Goal: Check status: Check status

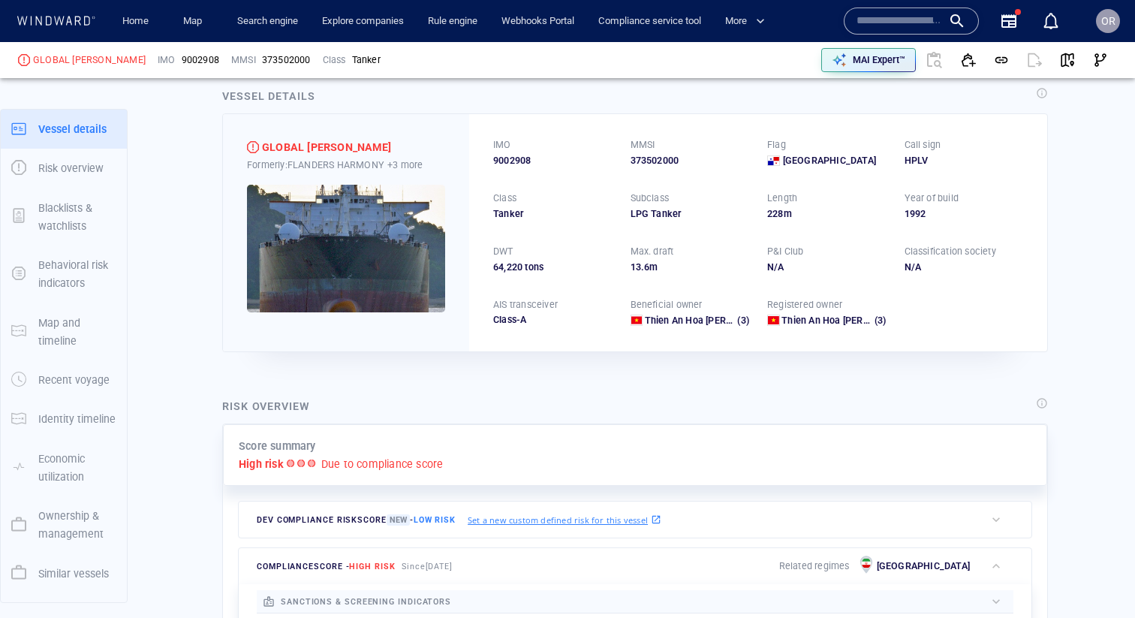
scroll to position [25, 0]
click at [410, 163] on p "+3 more" at bounding box center [404, 164] width 35 height 16
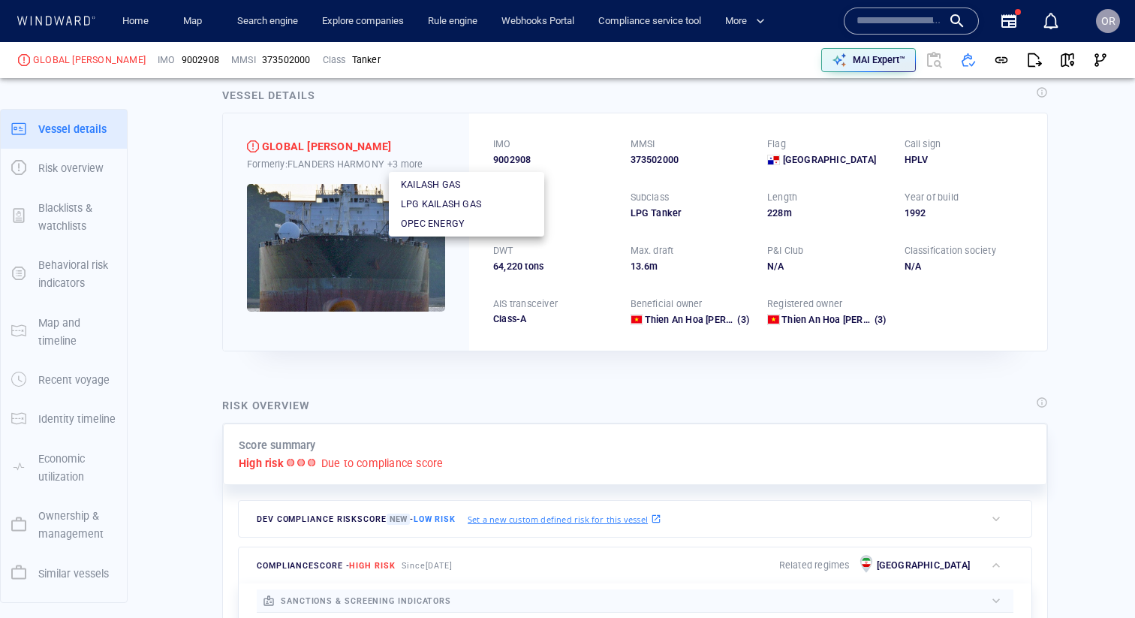
click at [457, 300] on div at bounding box center [567, 309] width 1135 height 618
click at [409, 164] on p "+3 more" at bounding box center [404, 164] width 35 height 16
click at [455, 300] on div at bounding box center [567, 309] width 1135 height 618
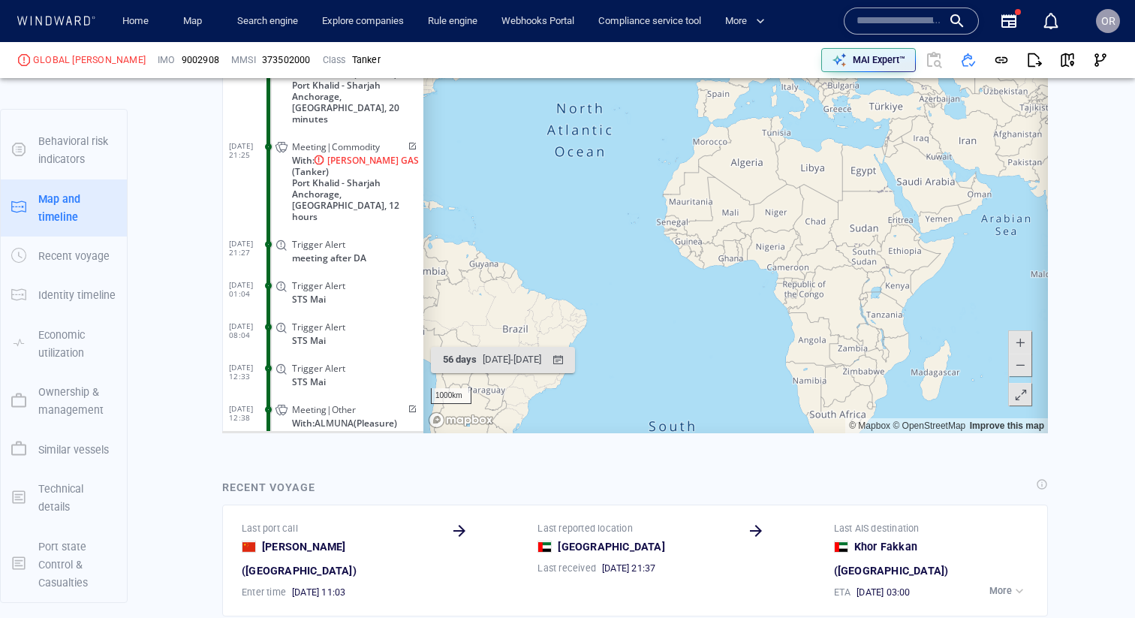
scroll to position [1555, 0]
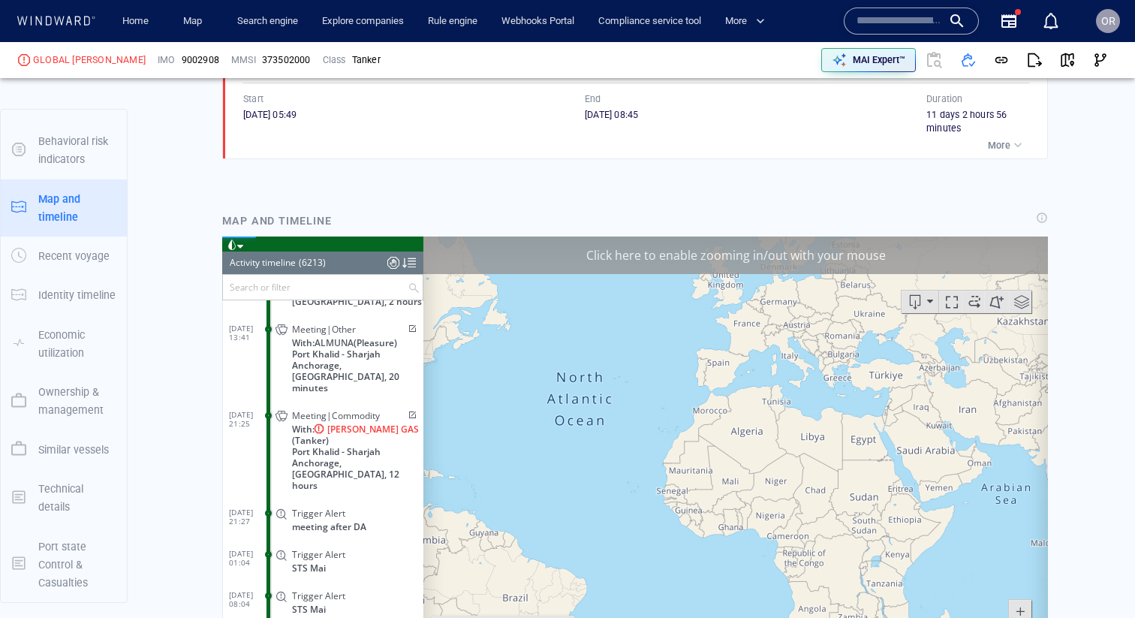
click at [338, 290] on input "text" at bounding box center [315, 286] width 185 height 25
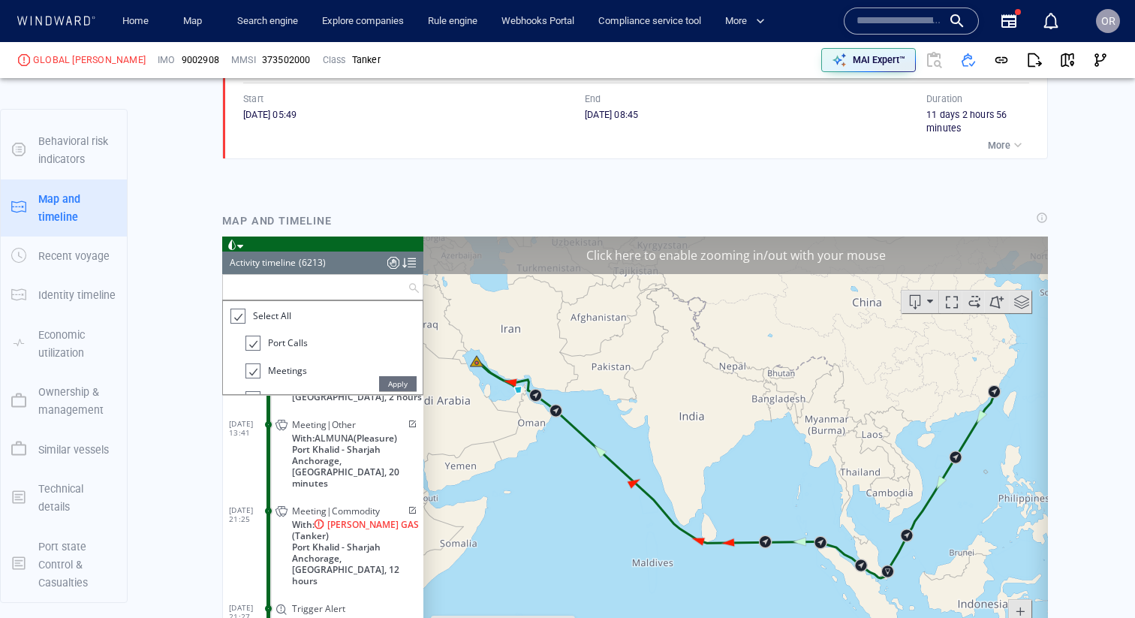
click at [235, 320] on div at bounding box center [237, 315] width 15 height 17
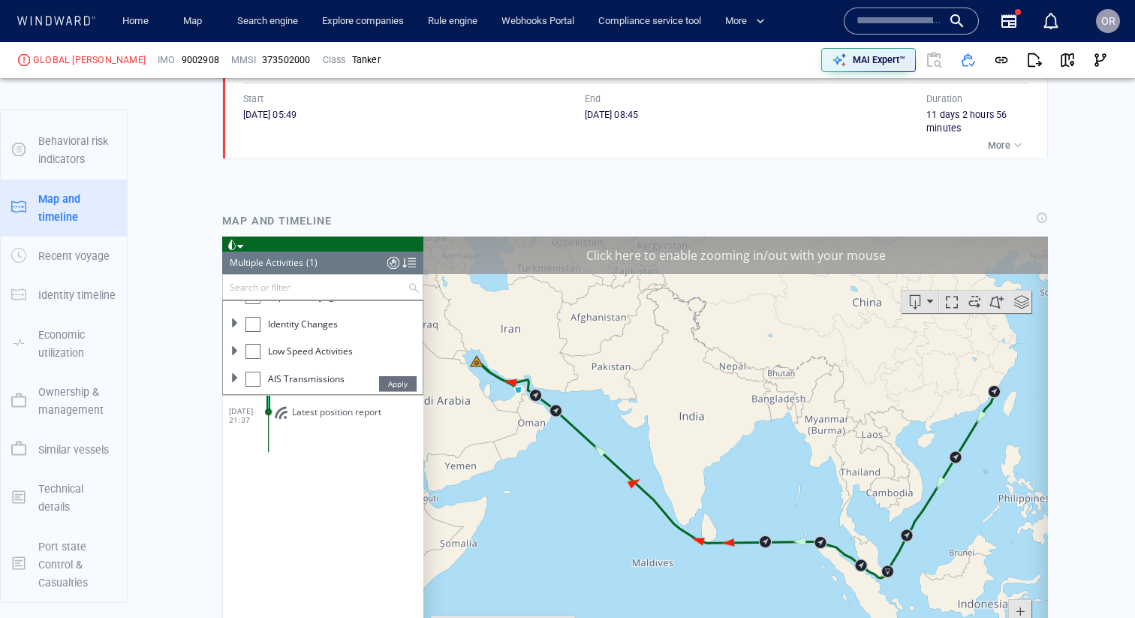
scroll to position [170, 0]
click at [234, 340] on span at bounding box center [234, 336] width 9 height 9
click at [264, 326] on div at bounding box center [259, 321] width 15 height 15
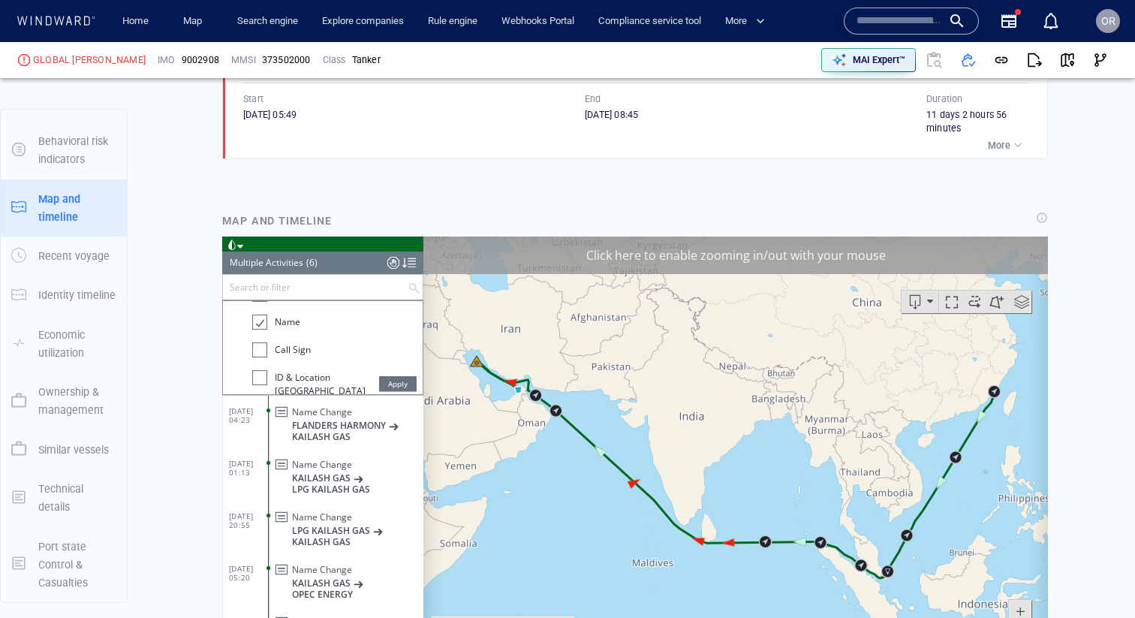
click at [404, 385] on span "Apply" at bounding box center [398, 382] width 38 height 15
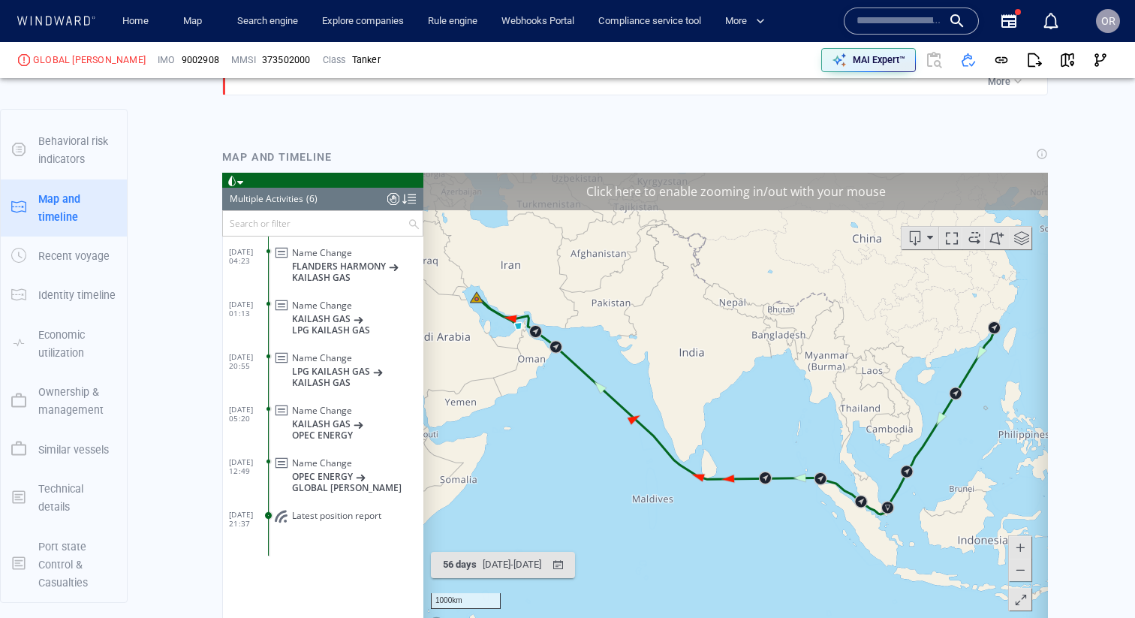
scroll to position [1621, 0]
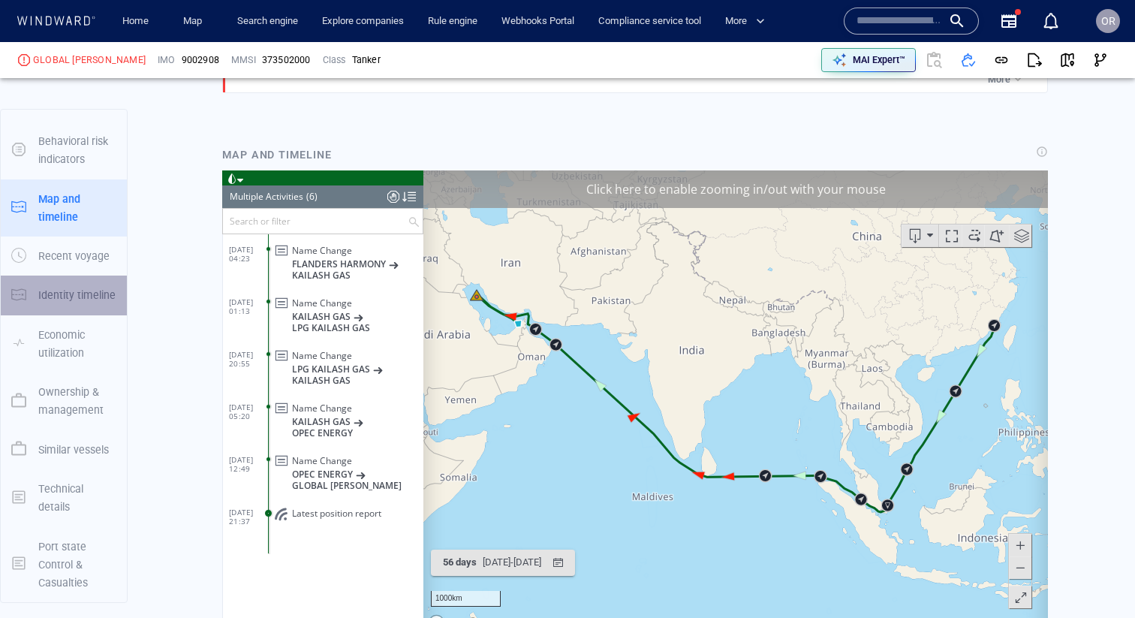
click at [67, 295] on p "Identity timeline" at bounding box center [76, 295] width 77 height 18
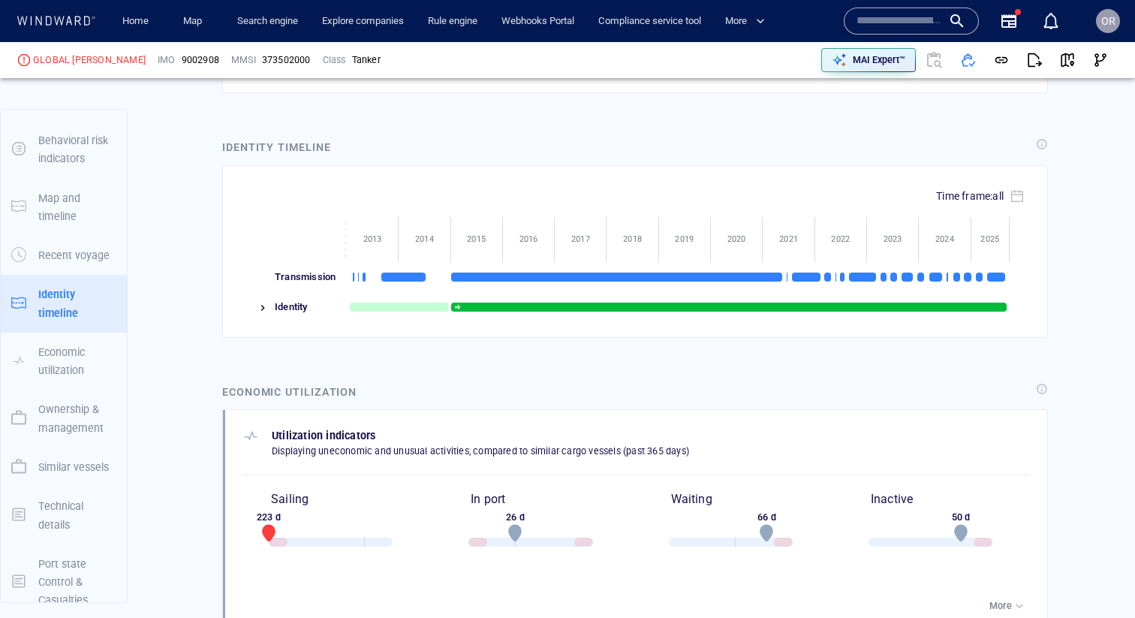
scroll to position [2379, 0]
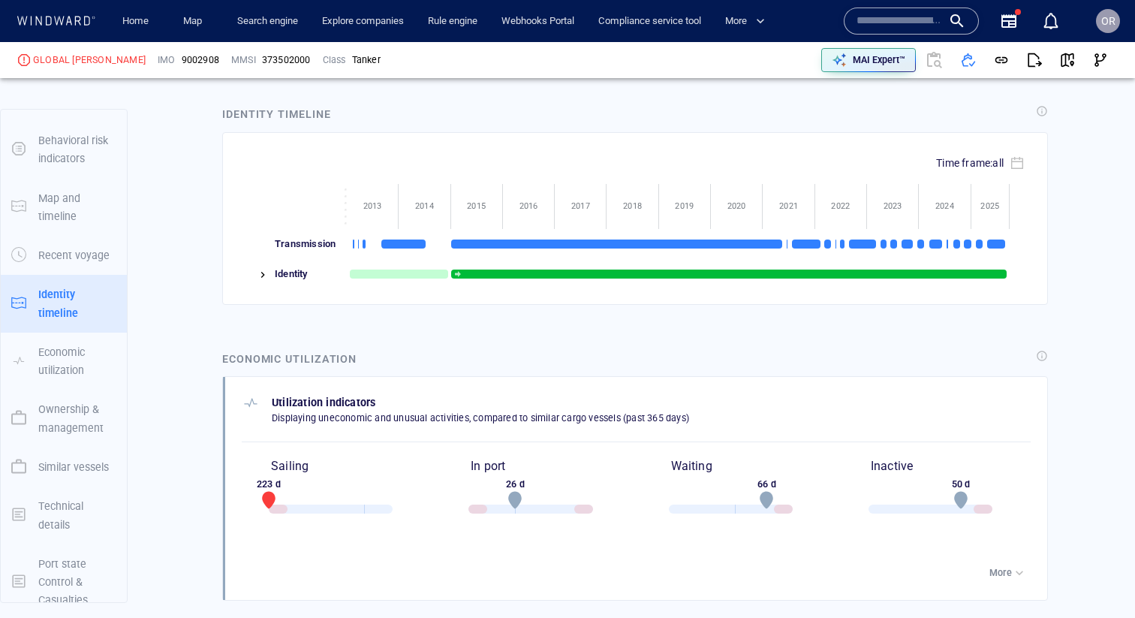
click at [260, 276] on img at bounding box center [263, 275] width 12 height 12
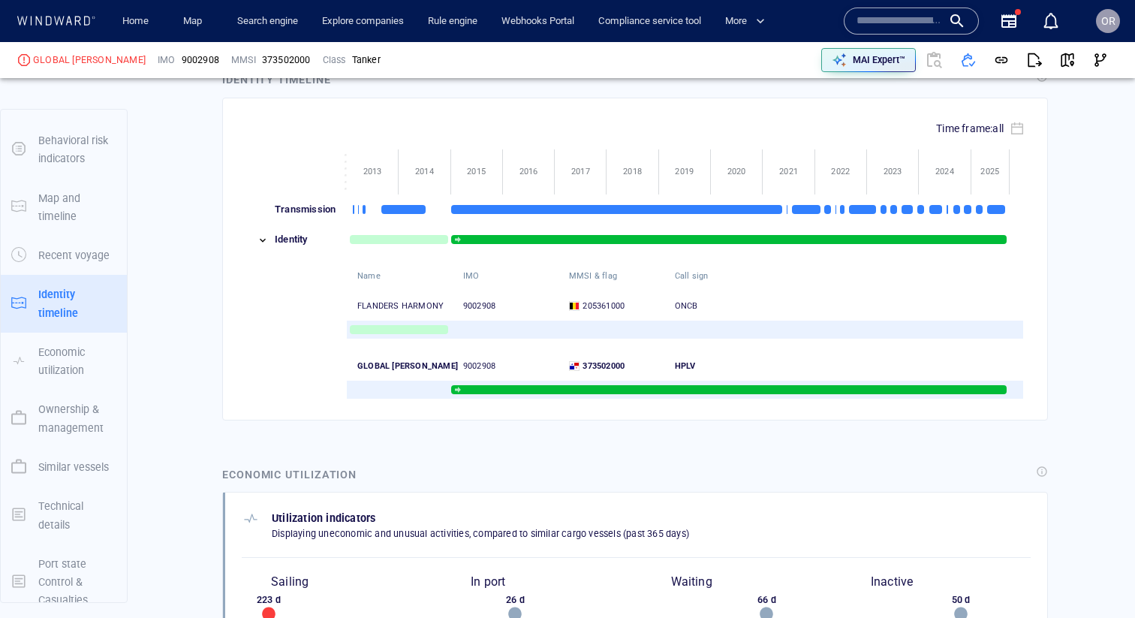
scroll to position [2418, 0]
